Goal: Task Accomplishment & Management: Use online tool/utility

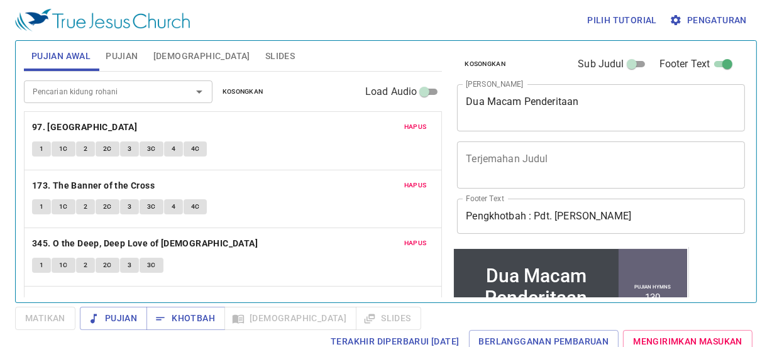
click at [589, 107] on textarea "Dua Macam Penderitaan" at bounding box center [601, 108] width 270 height 24
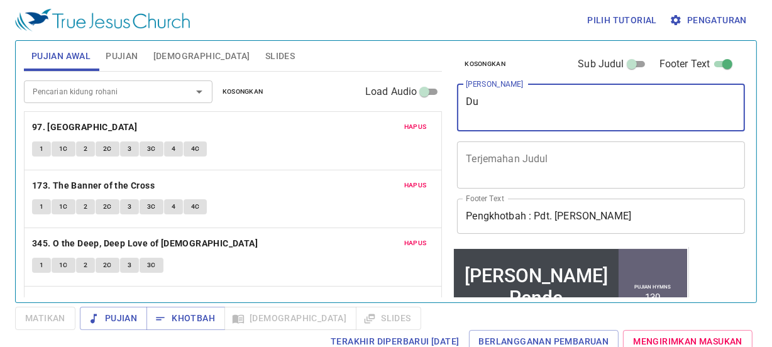
type textarea "D"
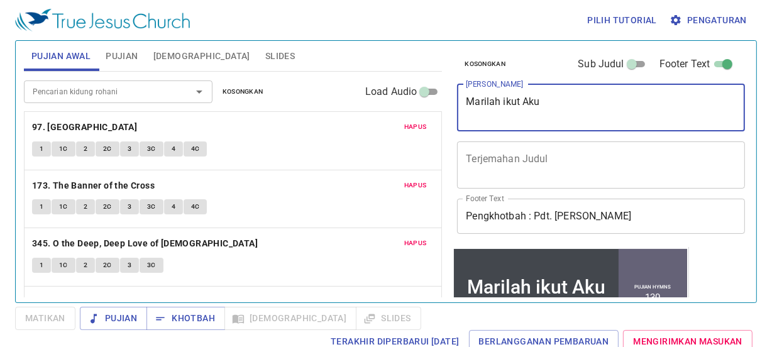
type textarea "Marilah ikut Aku"
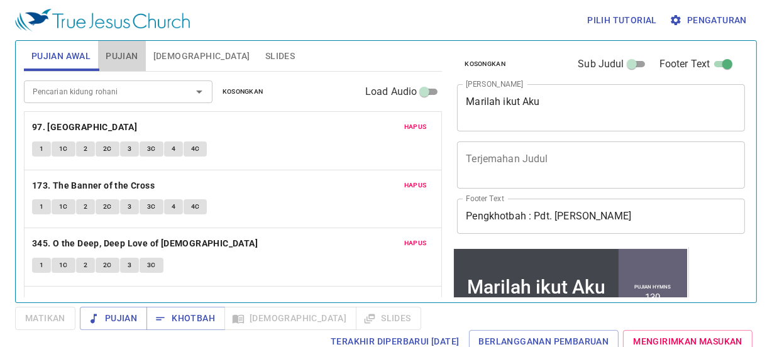
click at [123, 47] on button "Pujian" at bounding box center [121, 56] width 47 height 30
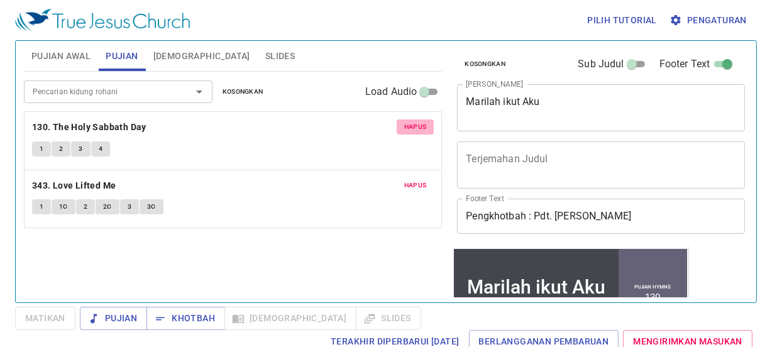
click at [411, 122] on span "Hapus" at bounding box center [415, 126] width 23 height 11
click at [411, 180] on span "Hapus" at bounding box center [415, 185] width 23 height 11
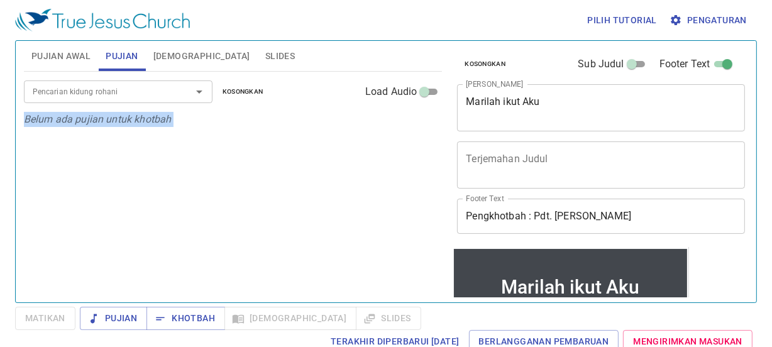
click at [411, 122] on p "Belum ada pujian untuk khotbah" at bounding box center [233, 119] width 419 height 15
click at [83, 84] on input "Pencarian kidung rohani" at bounding box center [100, 91] width 144 height 14
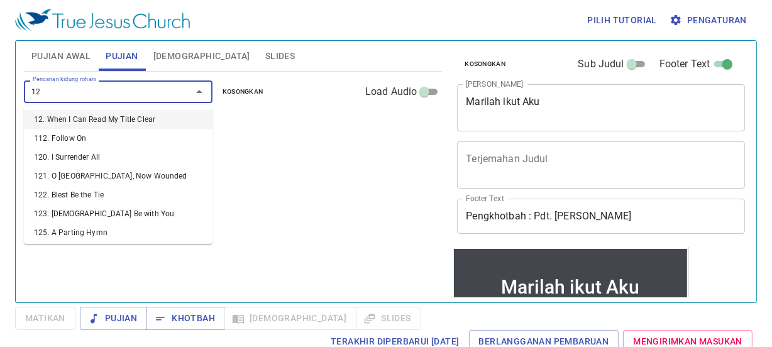
type input "129"
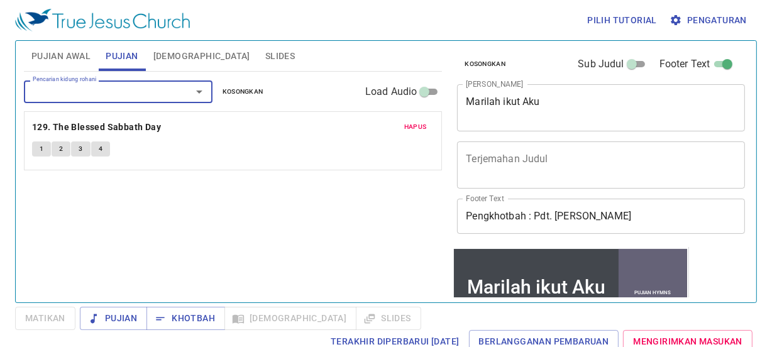
type input "1"
type input "170. Stand Up, Stand Up for [DEMOGRAPHIC_DATA]"
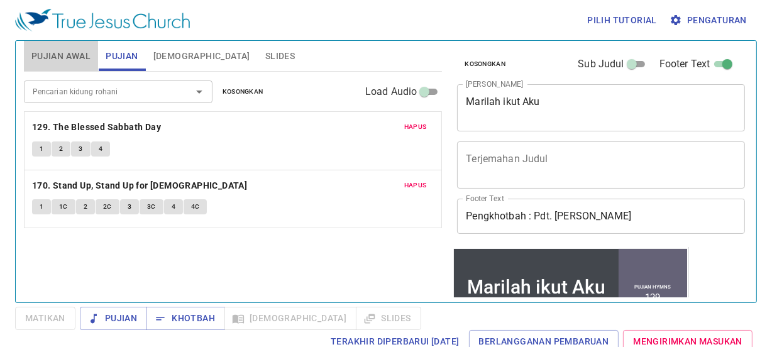
click at [75, 57] on span "Pujian Awal" at bounding box center [60, 56] width 59 height 16
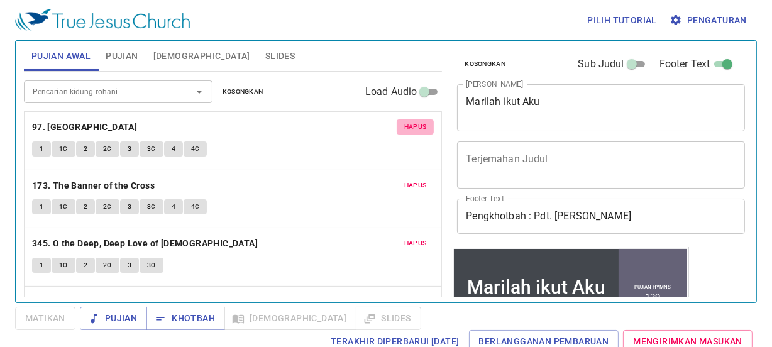
click at [414, 124] on span "Hapus" at bounding box center [415, 126] width 23 height 11
click at [414, 180] on span "Hapus" at bounding box center [415, 185] width 23 height 11
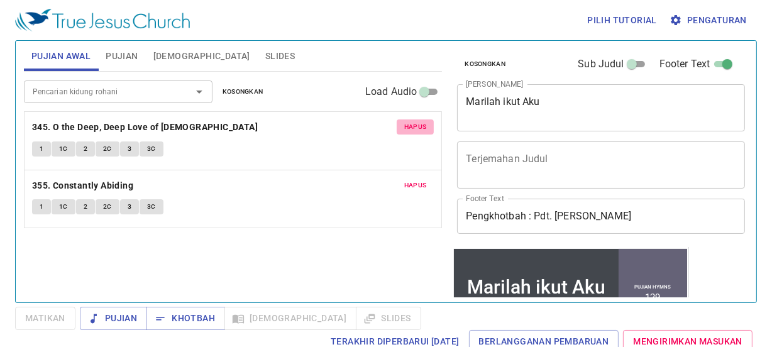
click at [414, 124] on span "Hapus" at bounding box center [415, 126] width 23 height 11
click at [414, 180] on span "Hapus" at bounding box center [415, 185] width 23 height 11
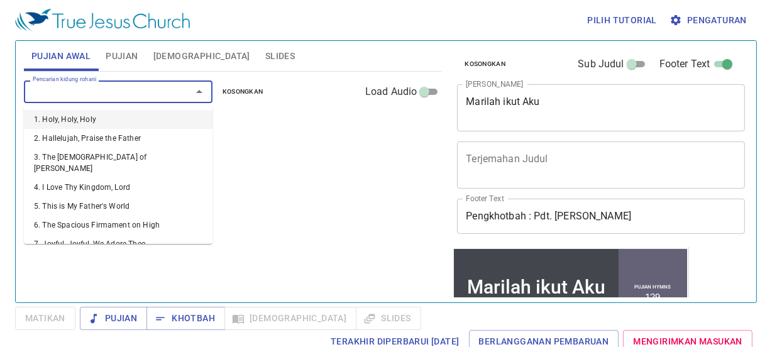
click at [131, 95] on input "Pencarian kidung rohani" at bounding box center [100, 91] width 144 height 14
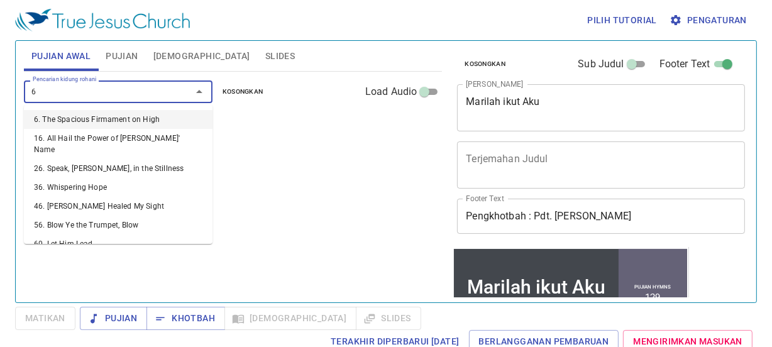
type input "65"
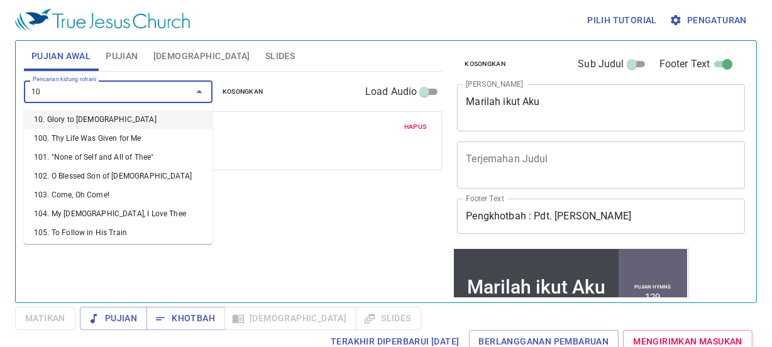
type input "108"
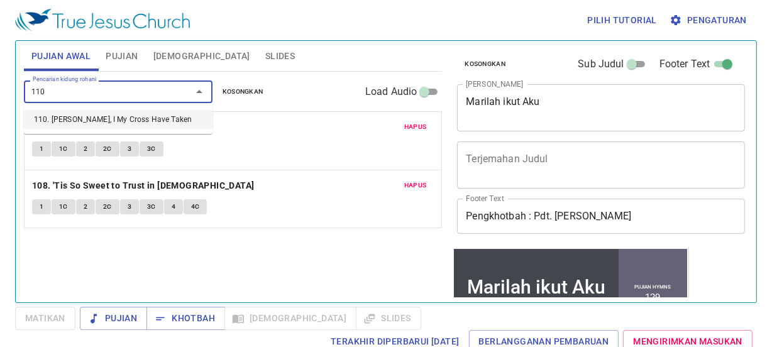
type input "110. Jesus, I My Cross Have Taken"
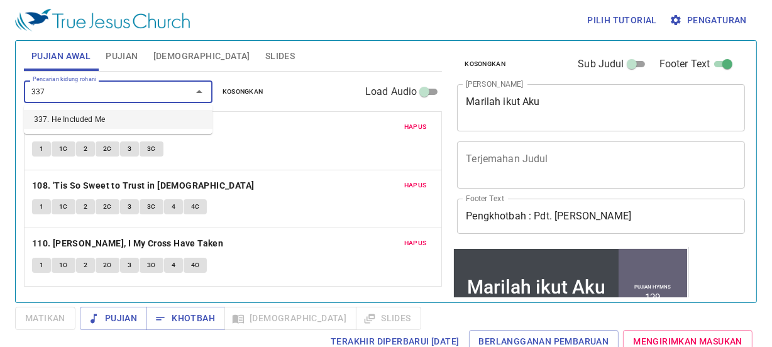
type input "337. He Included Me"
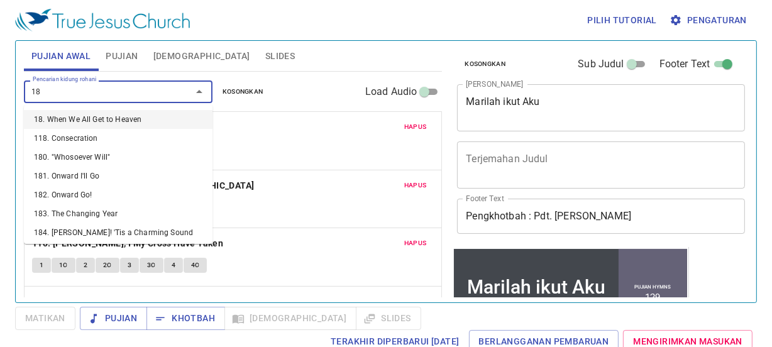
type input "186"
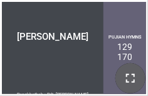
click at [133, 71] on icon "button" at bounding box center [130, 77] width 15 height 15
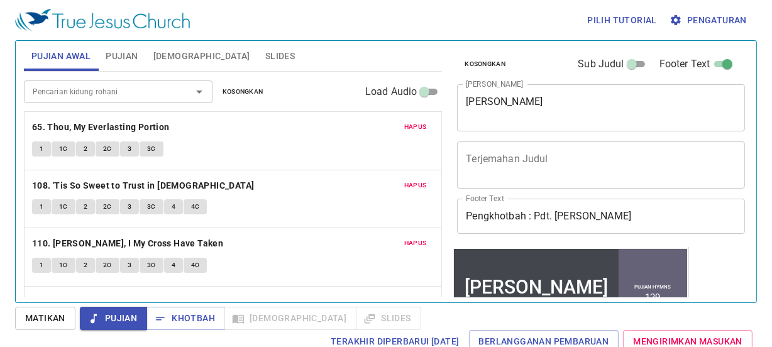
scroll to position [169, 0]
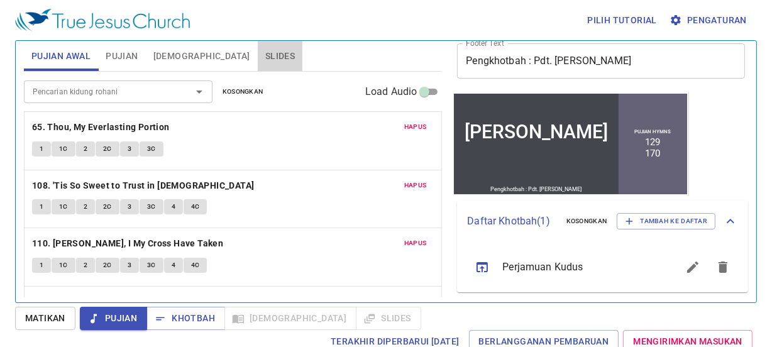
click at [265, 55] on span "Slides" at bounding box center [280, 56] width 30 height 16
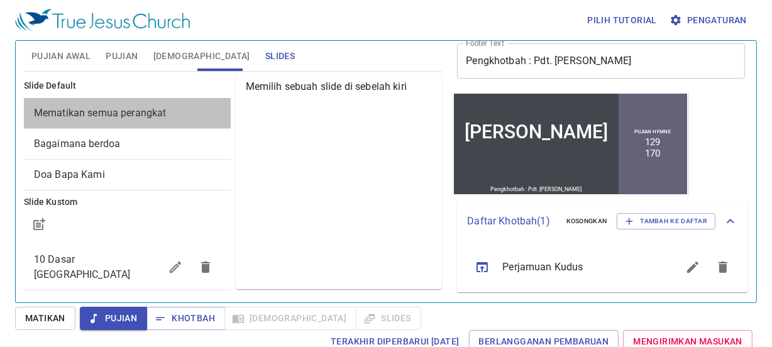
click at [181, 113] on span "Mematikan semua perangkat" at bounding box center [127, 113] width 187 height 15
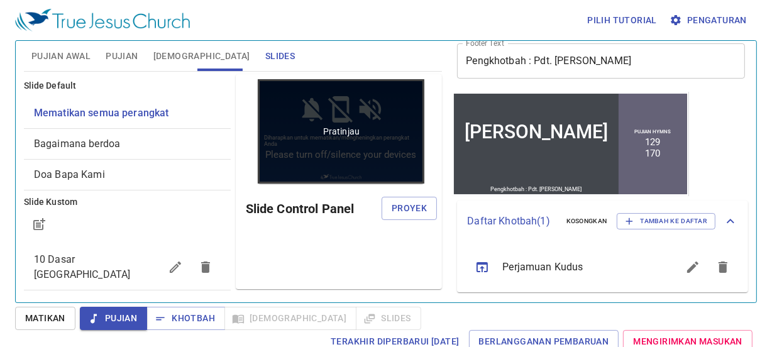
scroll to position [0, 0]
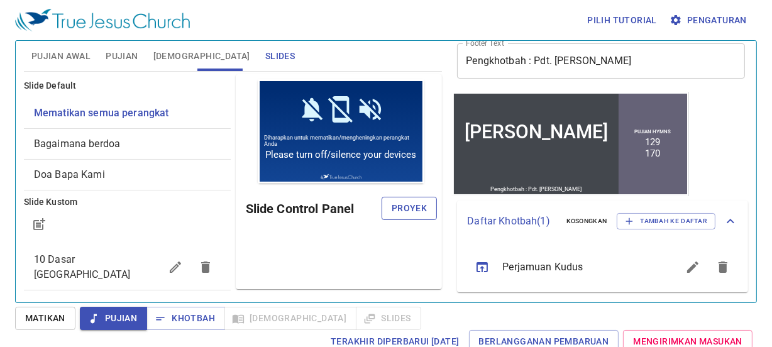
click at [405, 204] on span "Proyek" at bounding box center [409, 209] width 35 height 16
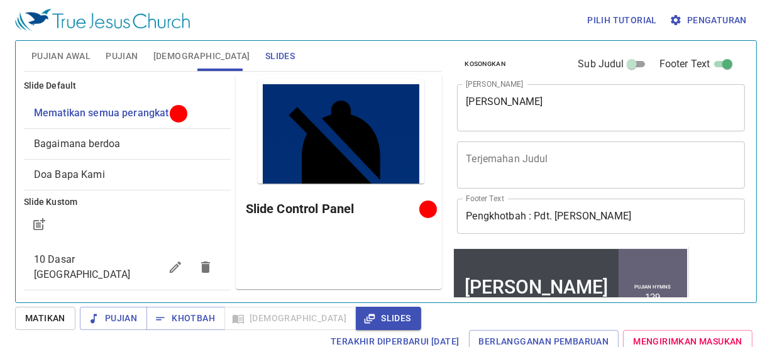
scroll to position [169, 0]
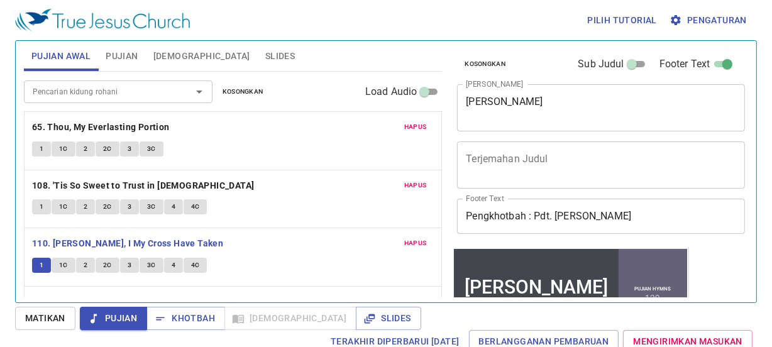
click at [62, 263] on span "1C" at bounding box center [63, 265] width 9 height 11
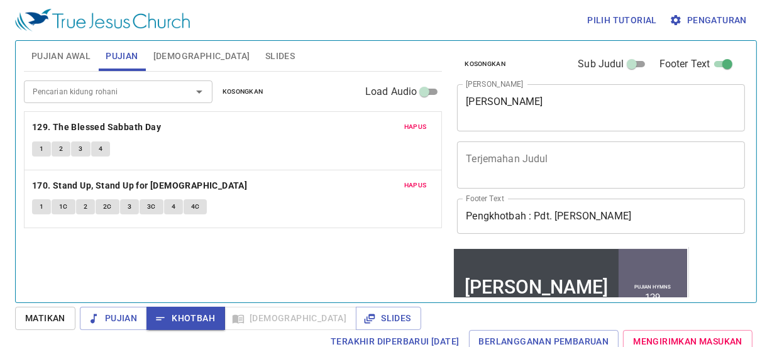
scroll to position [169, 0]
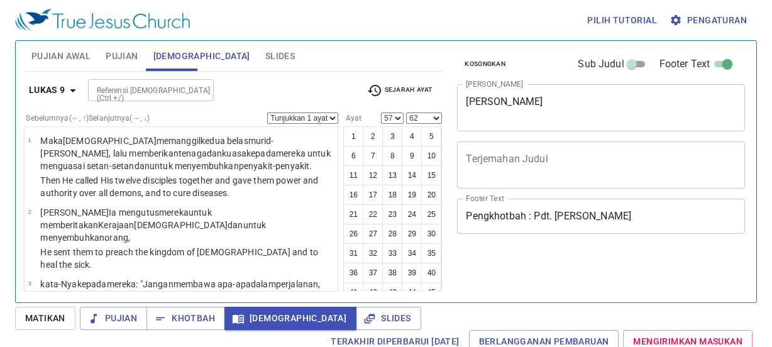
select select "57"
select select "62"
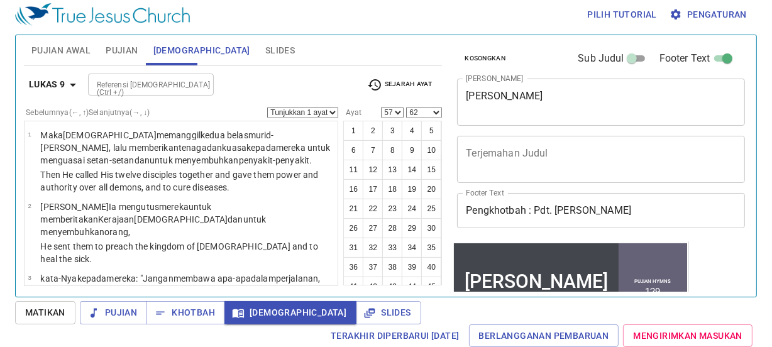
scroll to position [169, 0]
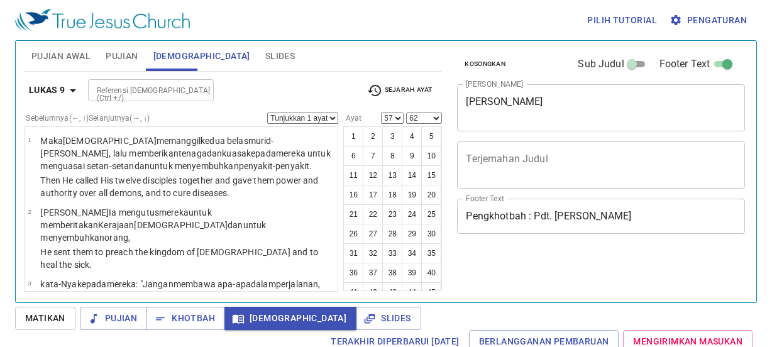
select select "57"
select select "62"
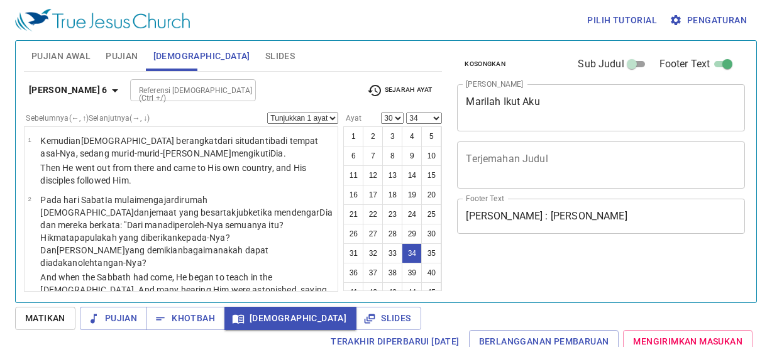
select select "30"
select select "34"
select select "30"
select select "34"
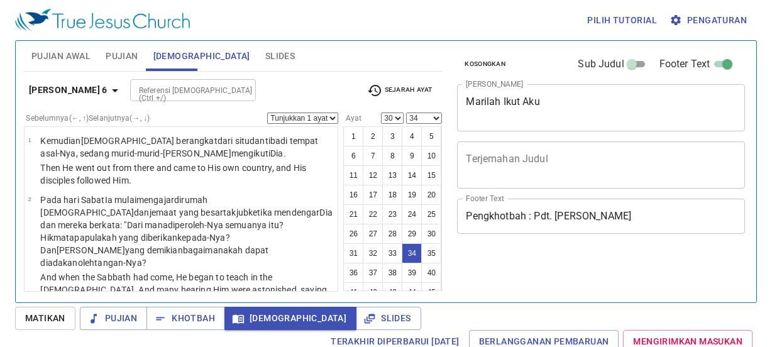
scroll to position [6, 0]
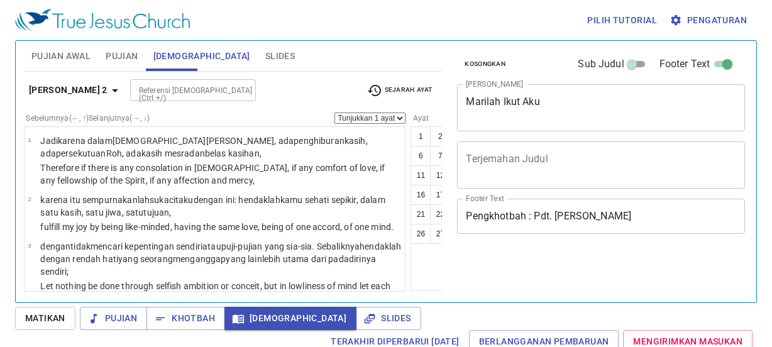
select select "4"
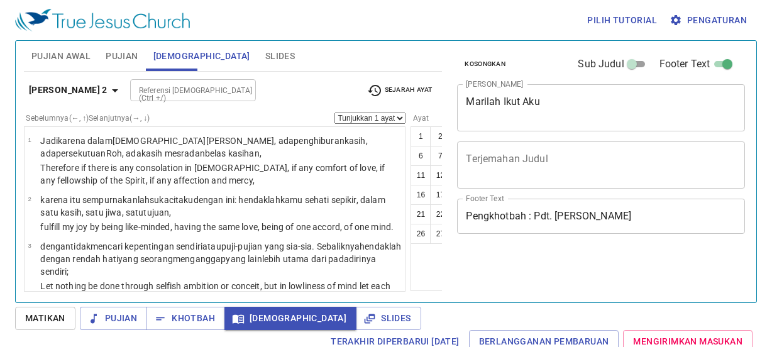
scroll to position [6, 0]
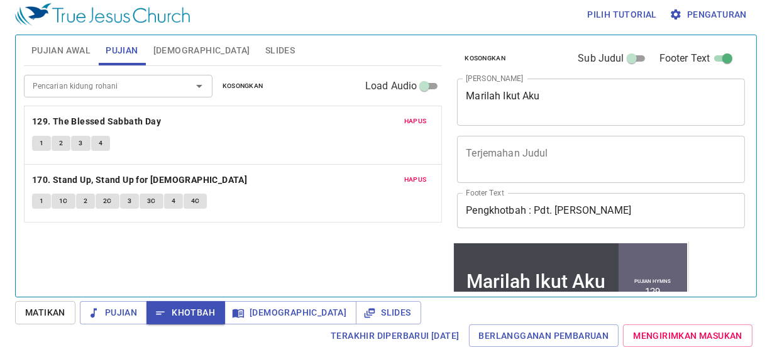
scroll to position [169, 0]
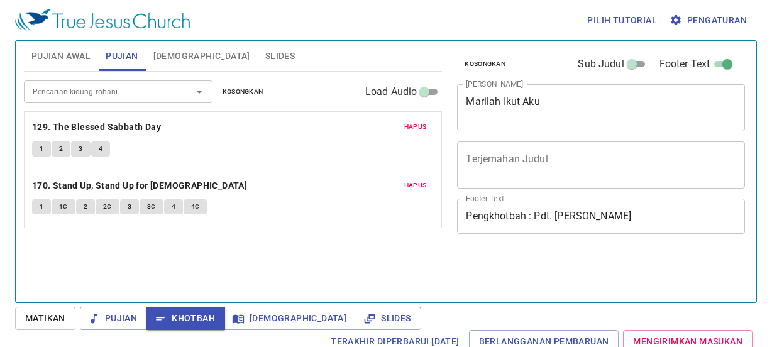
scroll to position [6, 0]
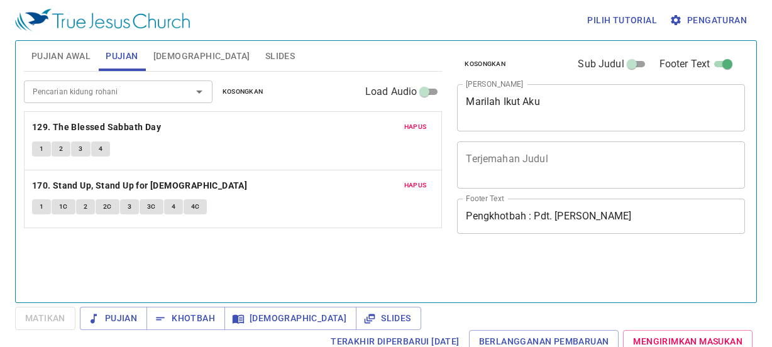
scroll to position [6, 0]
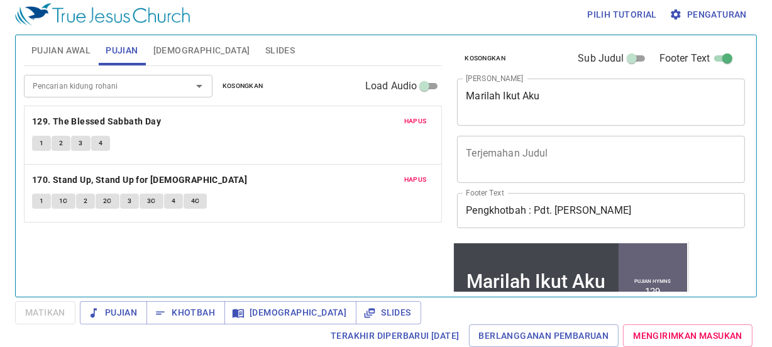
scroll to position [169, 0]
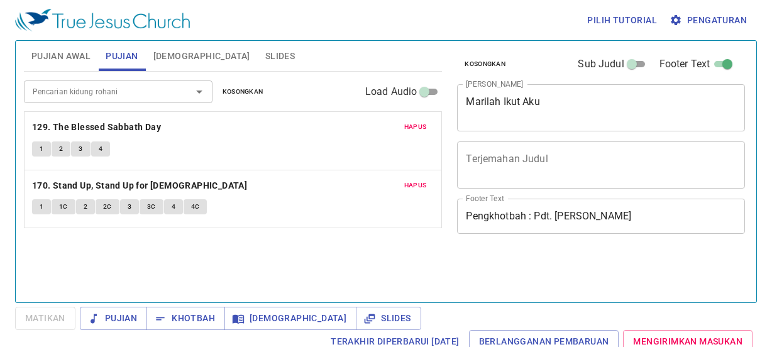
scroll to position [6, 0]
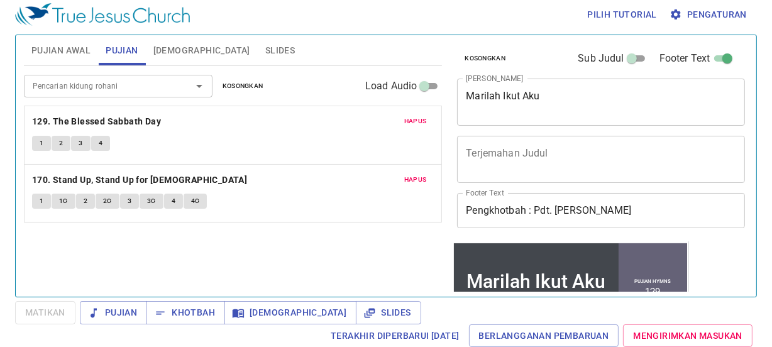
scroll to position [169, 0]
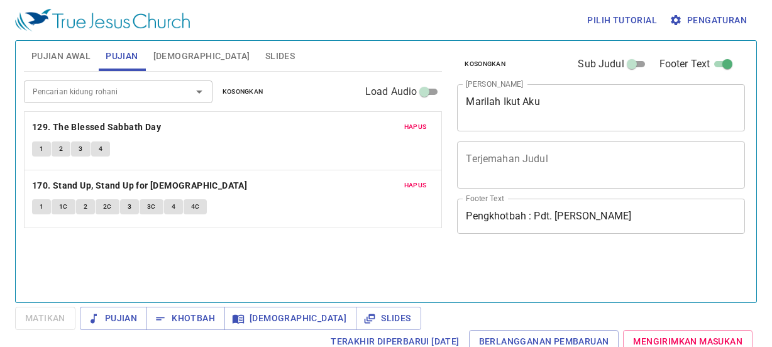
scroll to position [6, 0]
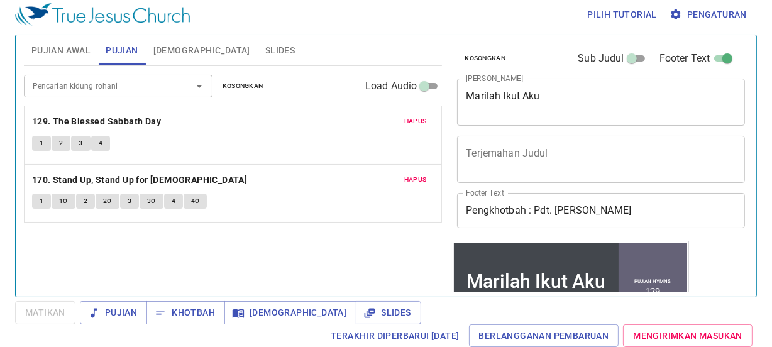
scroll to position [169, 0]
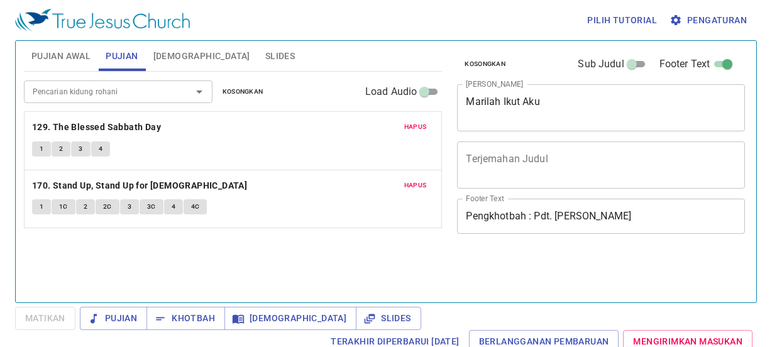
scroll to position [6, 0]
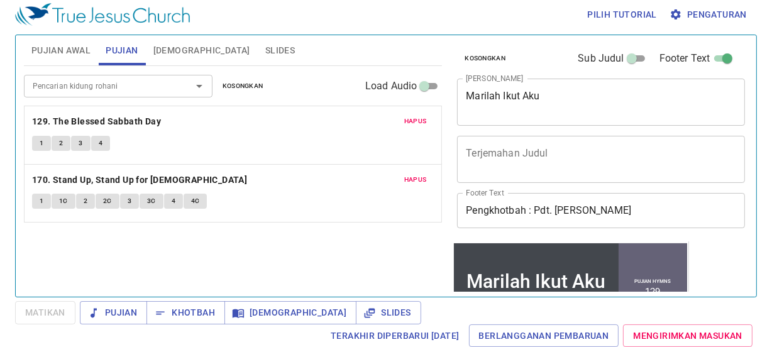
scroll to position [169, 0]
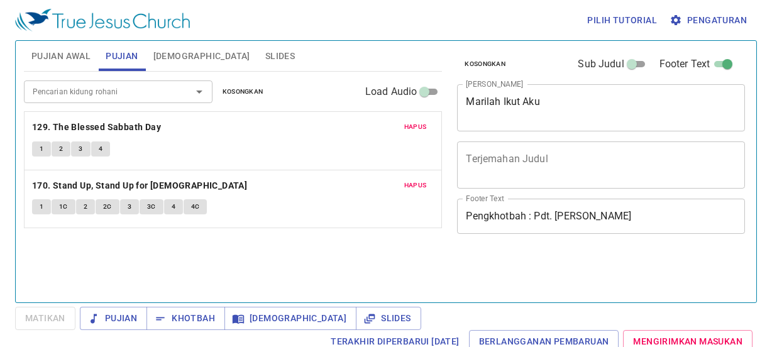
scroll to position [6, 0]
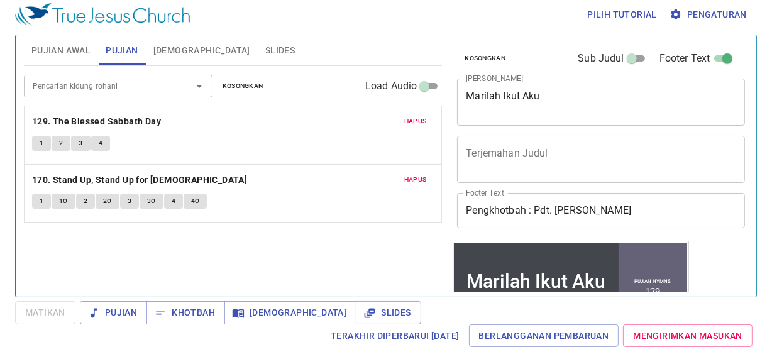
scroll to position [169, 0]
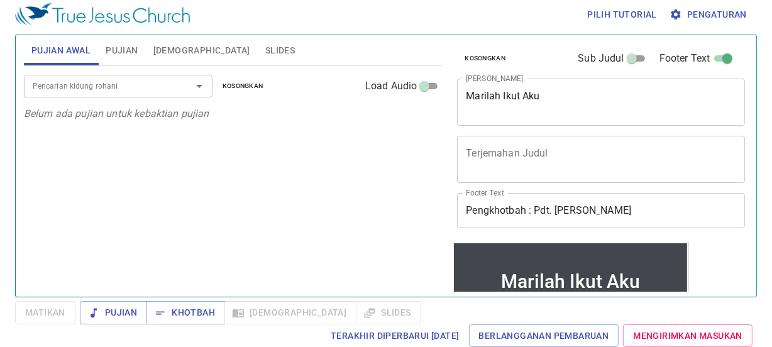
scroll to position [6, 0]
click at [75, 92] on input "Pencarian kidung rohani" at bounding box center [100, 86] width 144 height 14
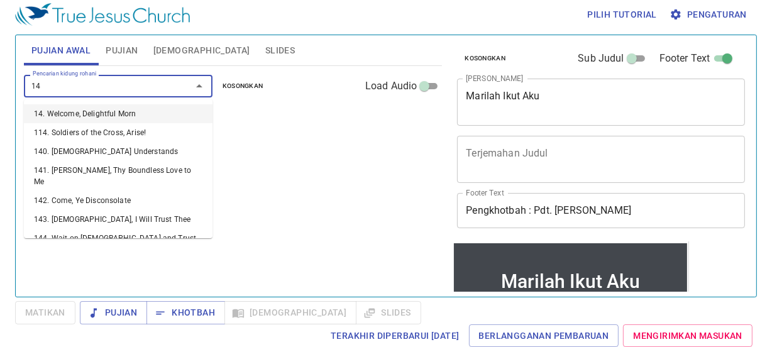
type input "141"
type input "142"
type input "143"
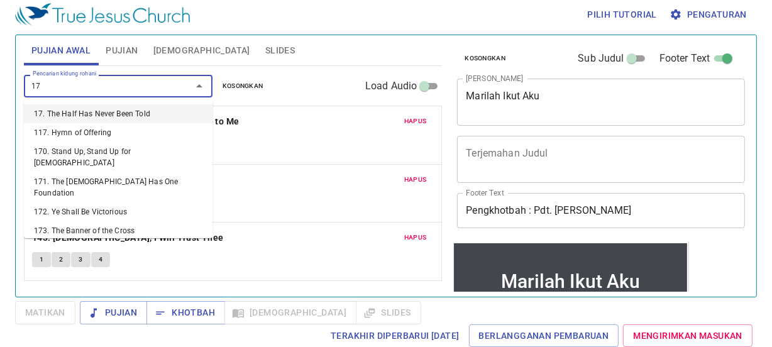
type input "170"
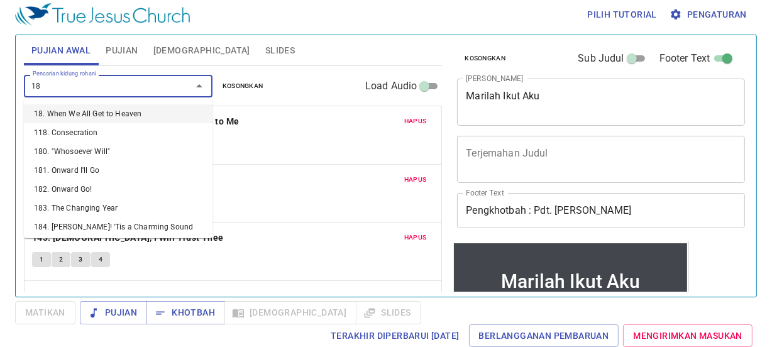
type input "187"
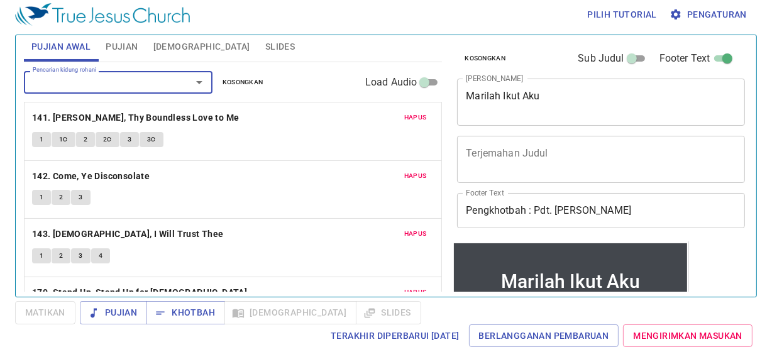
scroll to position [0, 0]
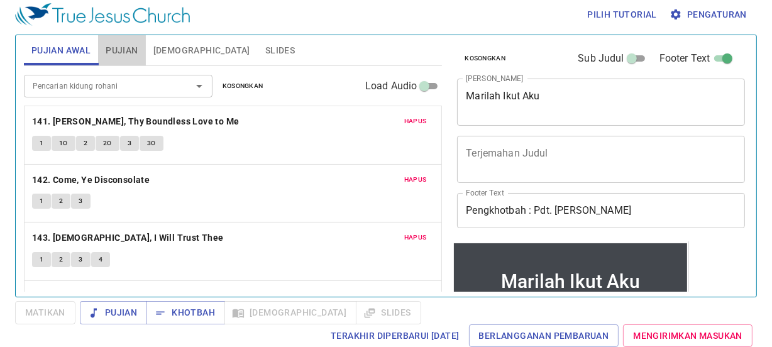
click at [139, 55] on button "Pujian" at bounding box center [121, 50] width 47 height 30
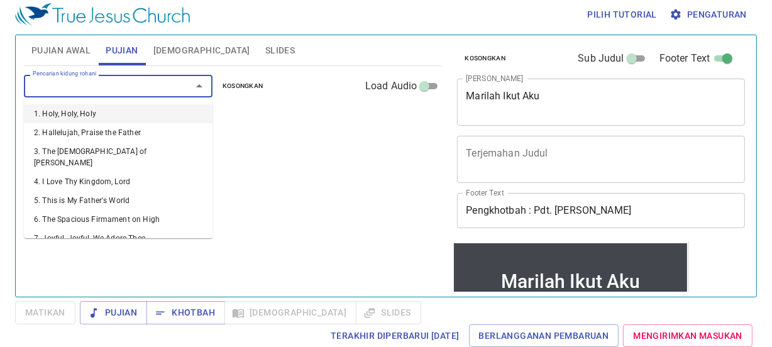
click at [85, 80] on input "Pencarian kidung rohani" at bounding box center [100, 86] width 144 height 14
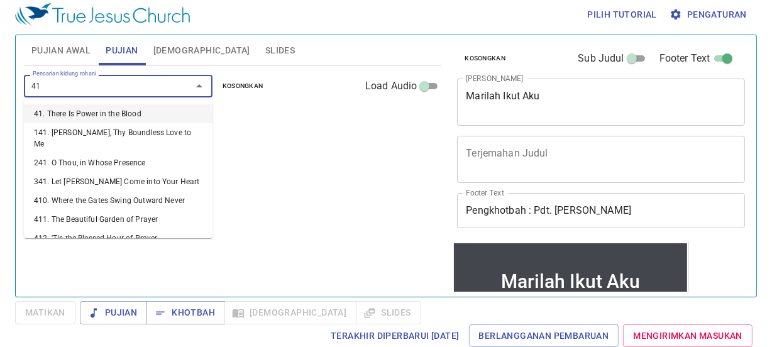
type input "417"
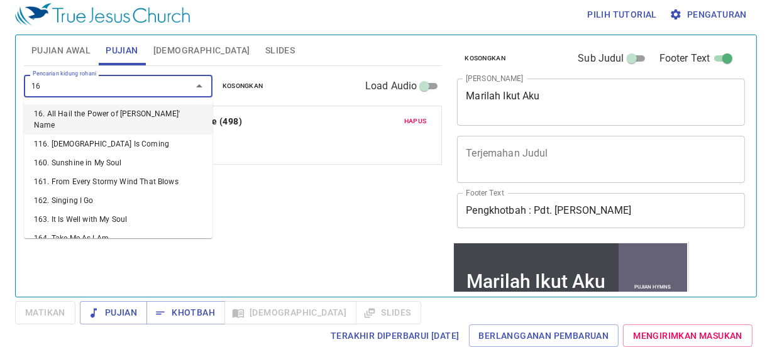
type input "168"
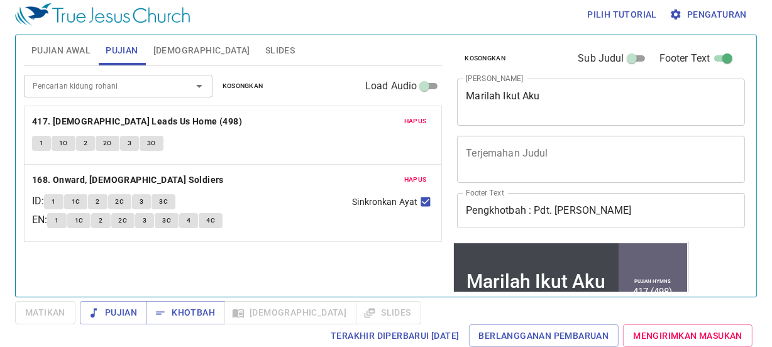
click at [209, 175] on p "168. Onward, Christian Soldiers" at bounding box center [233, 180] width 402 height 16
click at [265, 54] on span "Slides" at bounding box center [280, 51] width 30 height 16
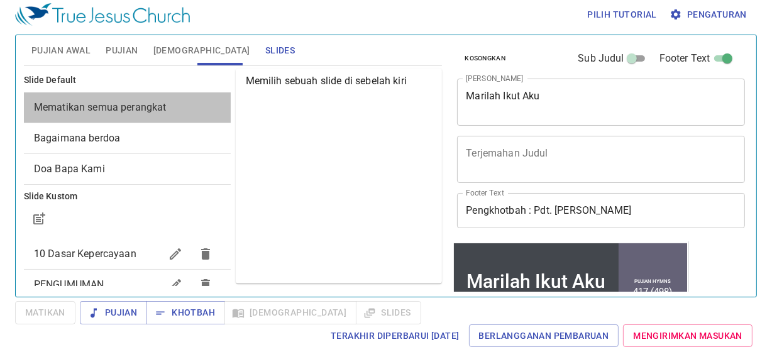
click at [157, 105] on span "Mematikan semua perangkat" at bounding box center [100, 107] width 133 height 12
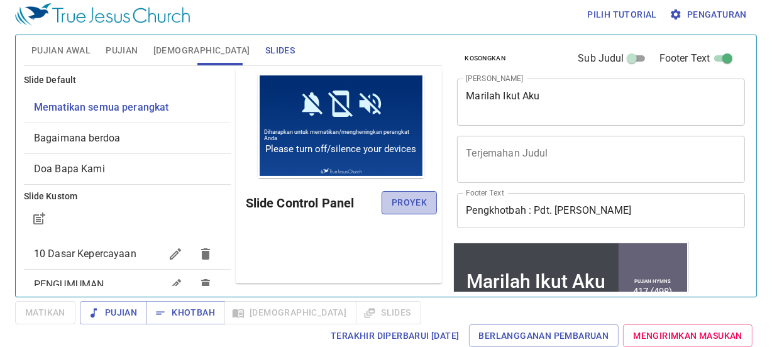
click at [411, 197] on span "Proyek" at bounding box center [409, 203] width 35 height 16
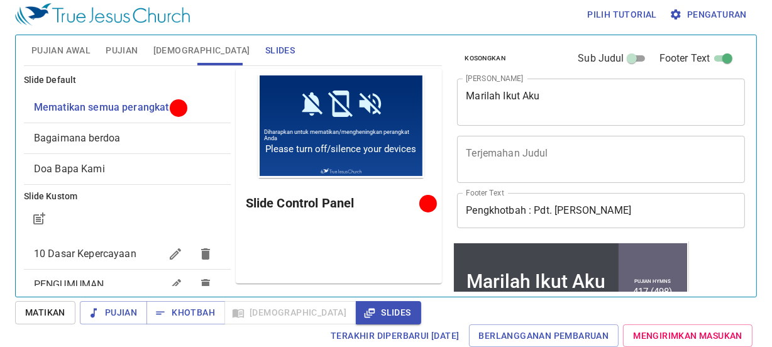
click at [73, 50] on span "Pujian Awal" at bounding box center [60, 51] width 59 height 16
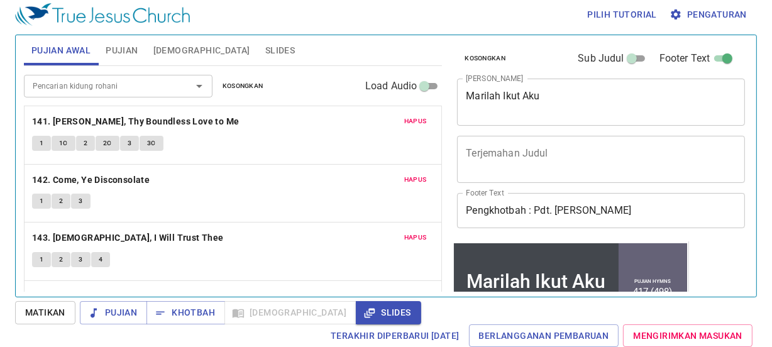
click at [265, 51] on span "Slides" at bounding box center [280, 51] width 30 height 16
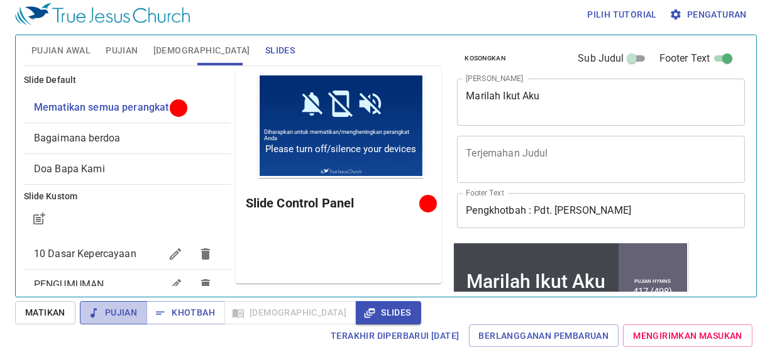
click at [118, 316] on span "Pujian" at bounding box center [113, 313] width 47 height 16
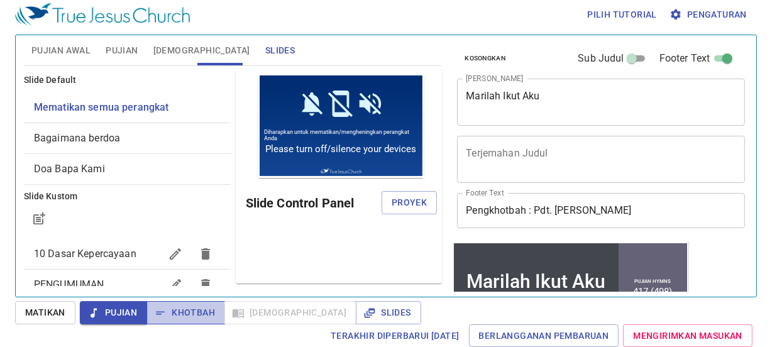
click at [170, 316] on span "Khotbah" at bounding box center [186, 313] width 58 height 16
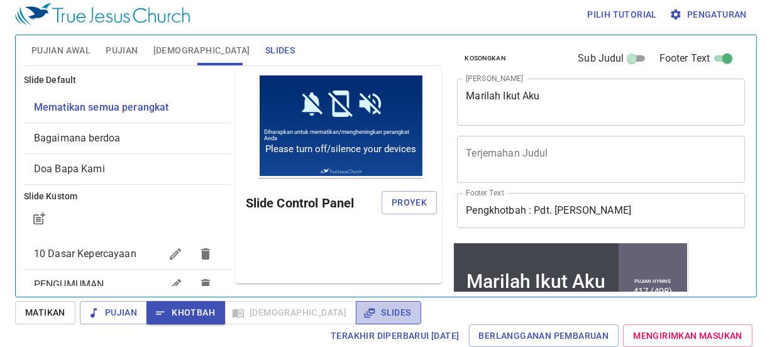
click at [366, 307] on span "Slides" at bounding box center [388, 313] width 45 height 16
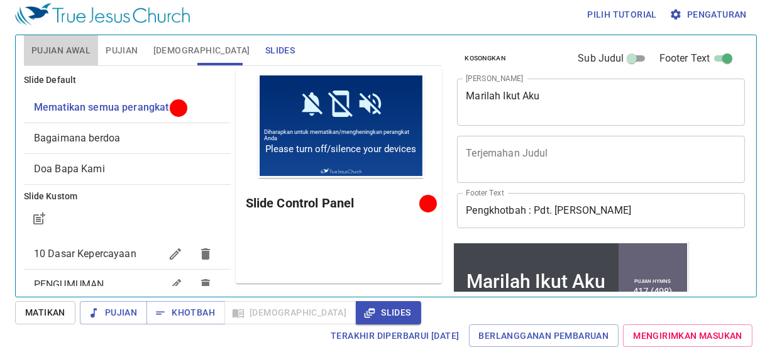
click at [79, 56] on span "Pujian Awal" at bounding box center [60, 51] width 59 height 16
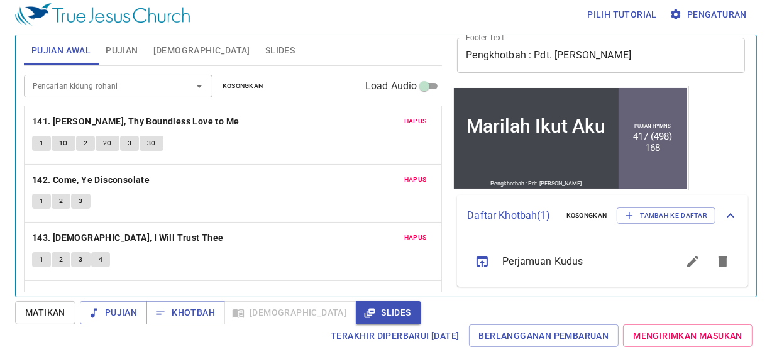
click at [127, 45] on span "Pujian" at bounding box center [122, 51] width 32 height 16
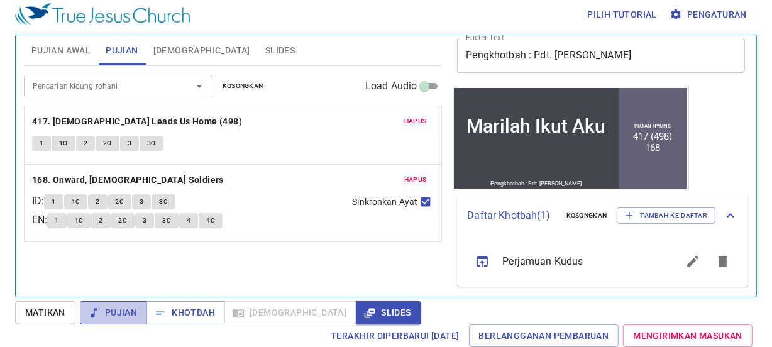
click at [111, 321] on button "Pujian" at bounding box center [113, 312] width 67 height 23
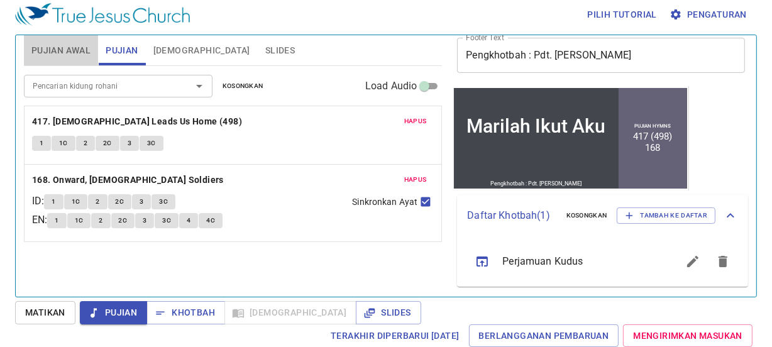
click at [67, 47] on span "Pujian Awal" at bounding box center [60, 51] width 59 height 16
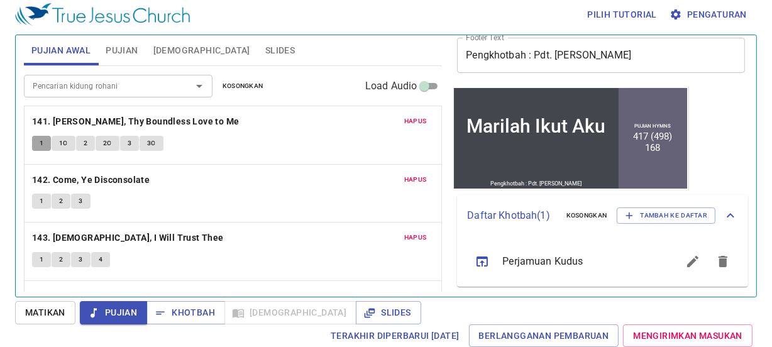
click at [38, 140] on button "1" at bounding box center [41, 143] width 19 height 15
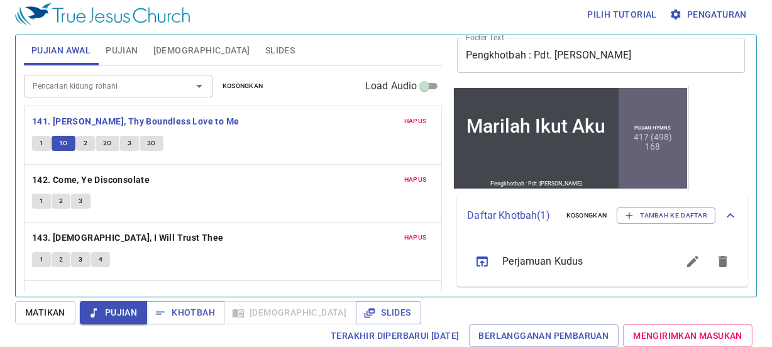
click at [38, 140] on button "1" at bounding box center [41, 143] width 19 height 15
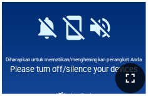
click at [139, 73] on button "button" at bounding box center [131, 78] width 30 height 30
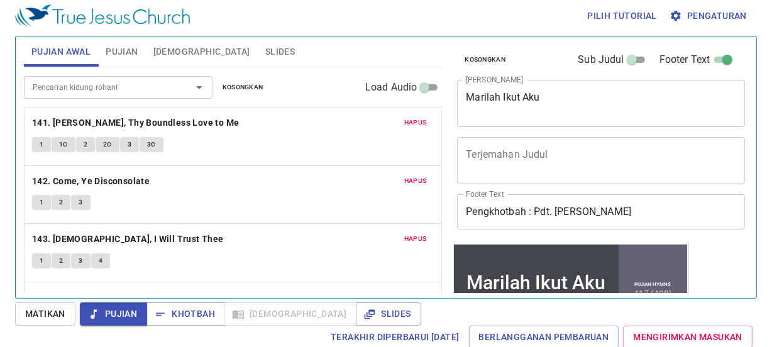
scroll to position [156, 0]
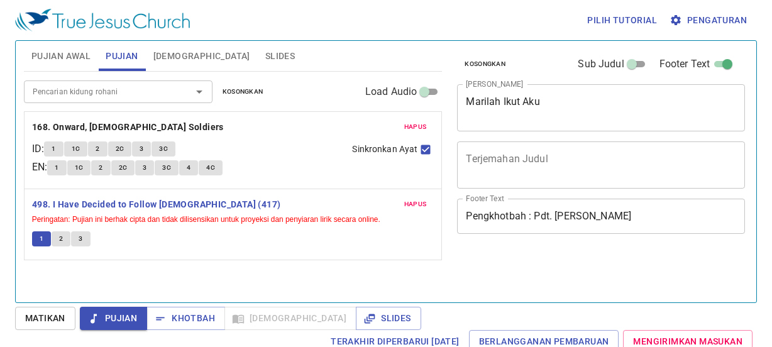
scroll to position [4, 0]
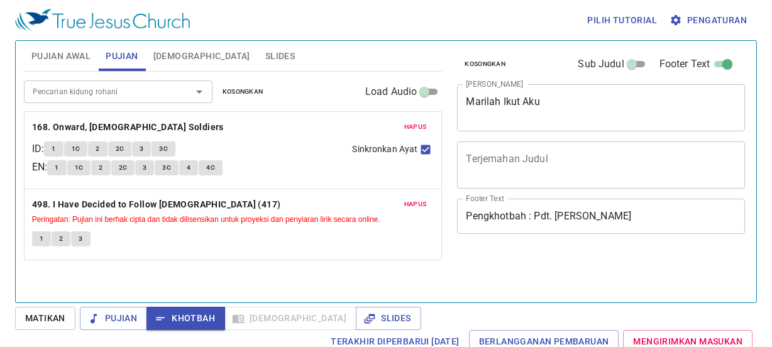
scroll to position [4, 0]
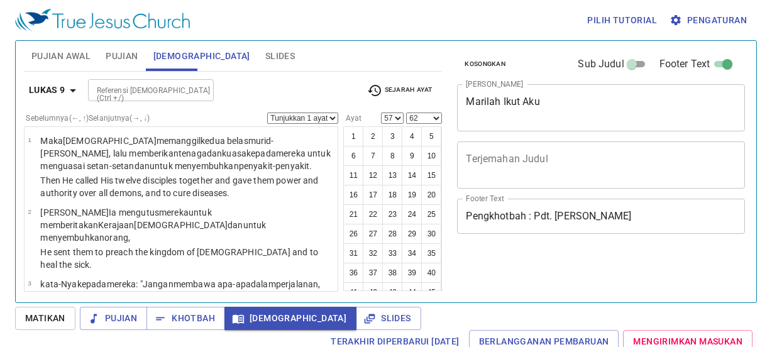
select select "57"
select select "62"
select select "57"
select select "62"
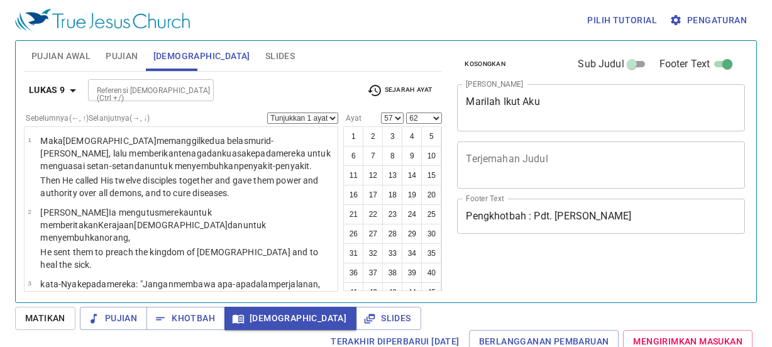
scroll to position [6, 0]
select select "59"
select select "60"
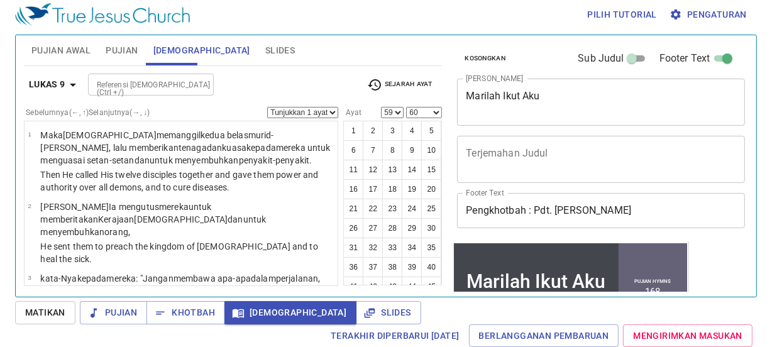
scroll to position [156, 0]
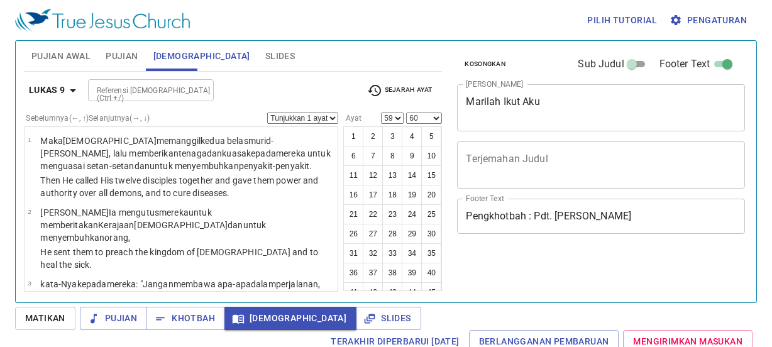
select select "59"
select select "60"
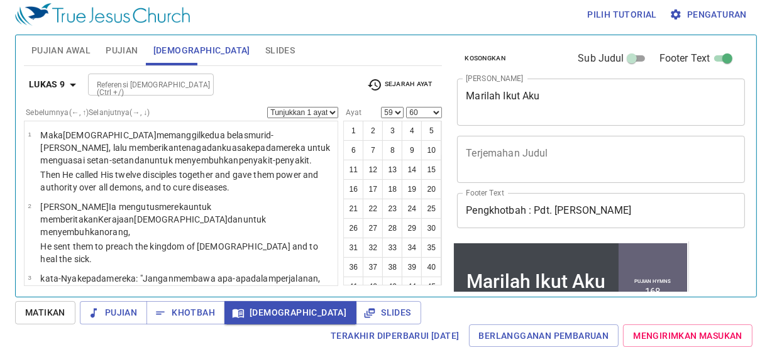
scroll to position [156, 0]
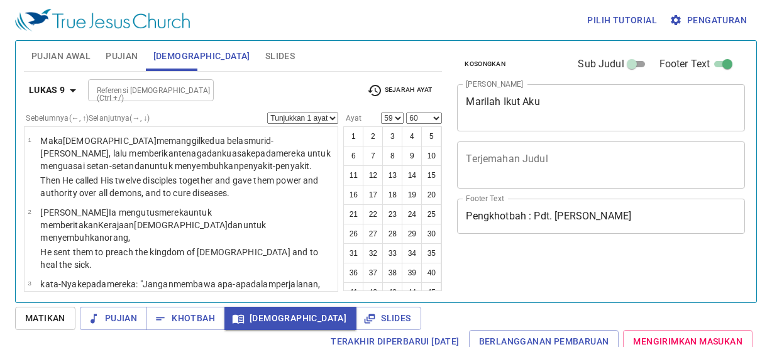
select select "59"
select select "60"
select select "59"
select select "60"
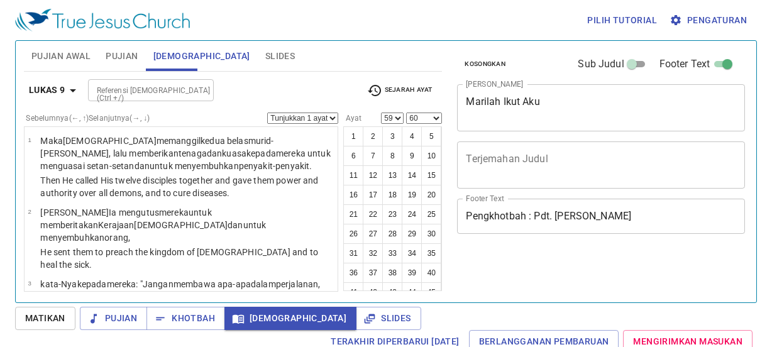
scroll to position [6, 0]
select select "59"
select select "60"
select select "61"
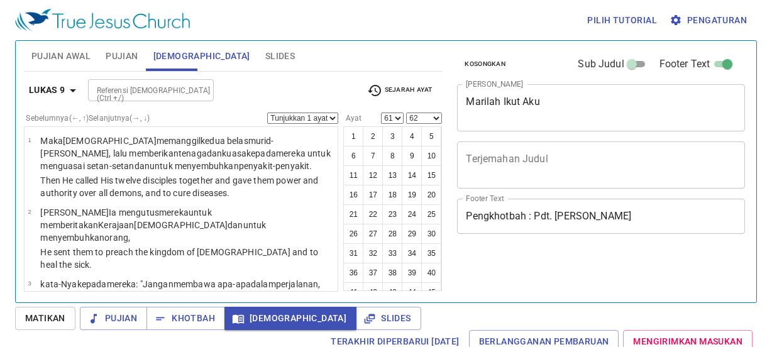
select select "62"
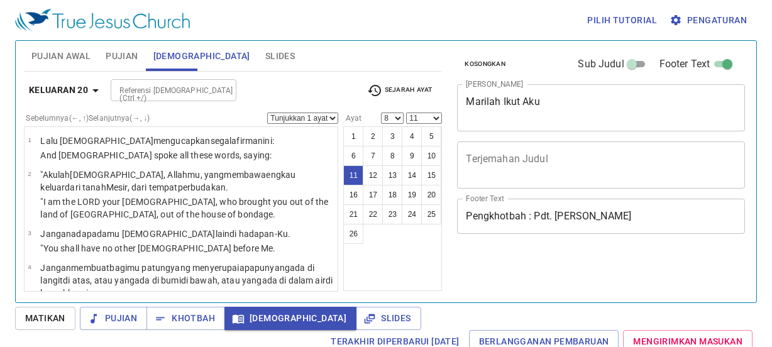
select select "8"
select select "11"
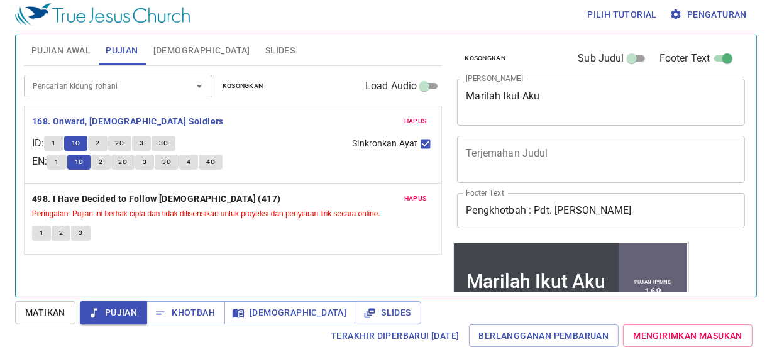
scroll to position [156, 0]
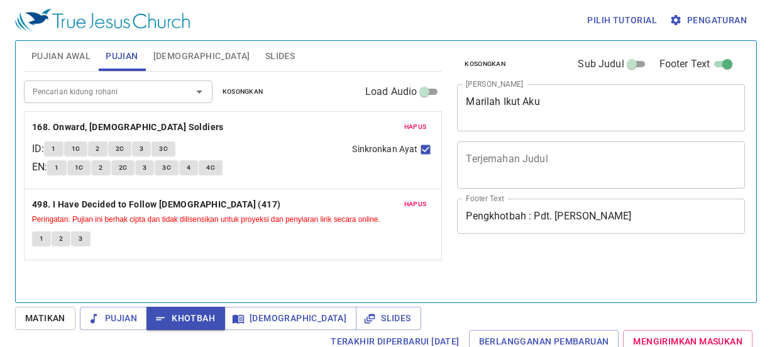
scroll to position [6, 0]
